Goal: Browse casually

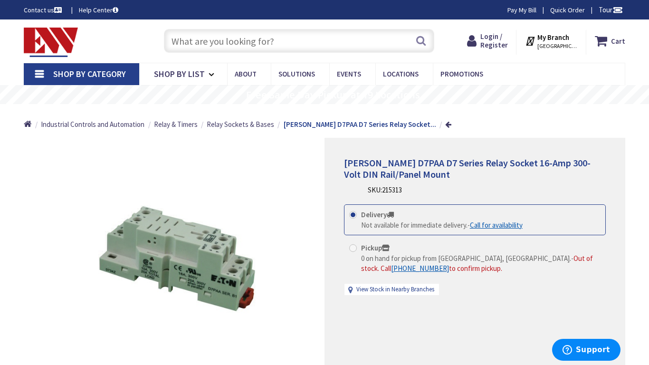
type input "[STREET_ADDRESS]"
